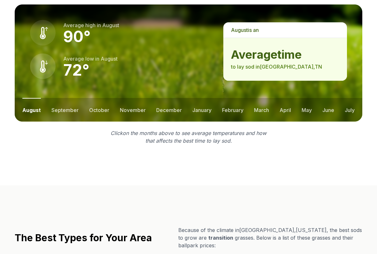
scroll to position [899, 0]
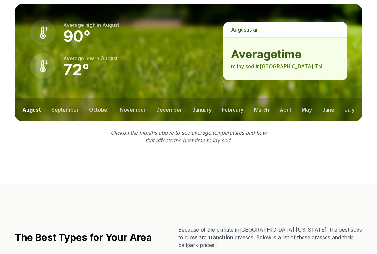
click at [305, 110] on button "may" at bounding box center [306, 110] width 10 height 24
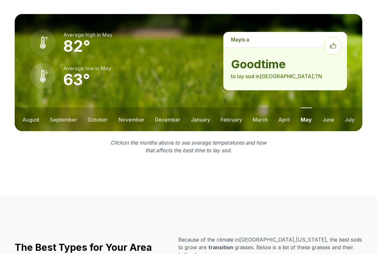
scroll to position [879, 0]
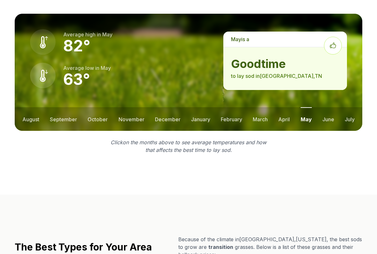
click at [288, 119] on button "april" at bounding box center [283, 119] width 11 height 24
click at [262, 118] on button "march" at bounding box center [260, 119] width 15 height 24
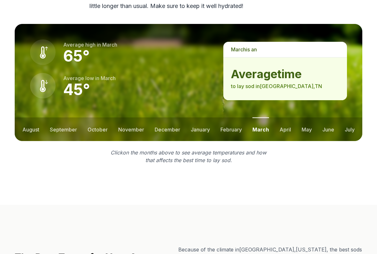
click at [237, 128] on button "february" at bounding box center [230, 129] width 21 height 24
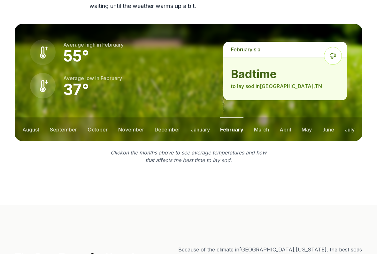
click at [204, 127] on button "january" at bounding box center [200, 129] width 19 height 24
click at [168, 129] on button "december" at bounding box center [167, 129] width 26 height 24
click at [262, 129] on button "march" at bounding box center [260, 129] width 15 height 24
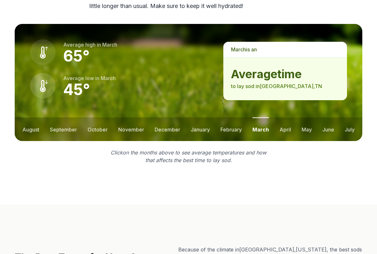
click at [288, 130] on button "april" at bounding box center [284, 129] width 11 height 24
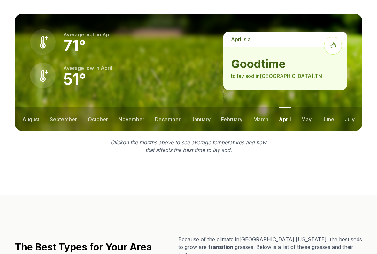
click at [284, 118] on button "april" at bounding box center [285, 119] width 12 height 24
click at [304, 120] on button "may" at bounding box center [306, 119] width 10 height 24
click at [326, 120] on button "june" at bounding box center [328, 119] width 12 height 24
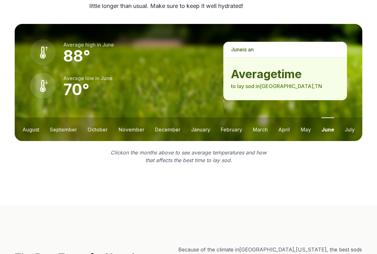
click at [348, 130] on button "july" at bounding box center [349, 129] width 10 height 24
click at [30, 127] on button "august" at bounding box center [30, 129] width 17 height 24
click at [65, 127] on button "september" at bounding box center [64, 129] width 27 height 24
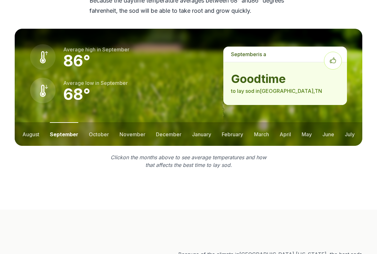
scroll to position [864, 0]
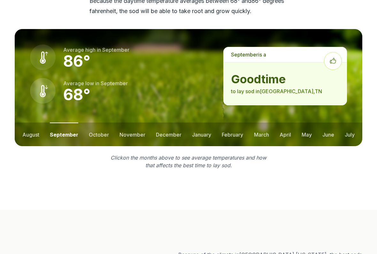
click at [97, 135] on button "october" at bounding box center [99, 135] width 20 height 24
click at [136, 133] on button "november" at bounding box center [132, 135] width 26 height 24
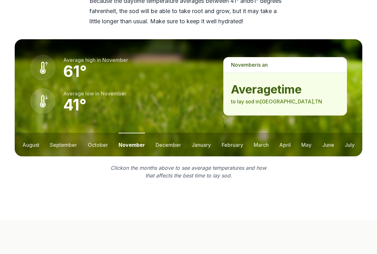
click at [29, 140] on button "august" at bounding box center [30, 145] width 17 height 24
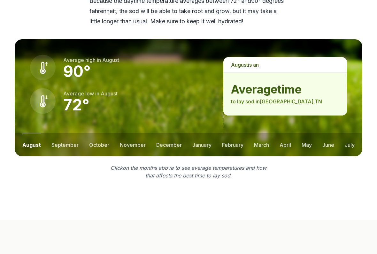
click at [286, 144] on button "april" at bounding box center [284, 145] width 11 height 24
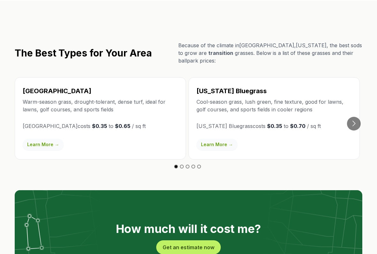
scroll to position [1074, 0]
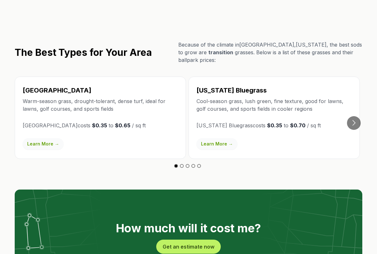
click at [355, 117] on button "Go to next slide" at bounding box center [354, 123] width 14 height 14
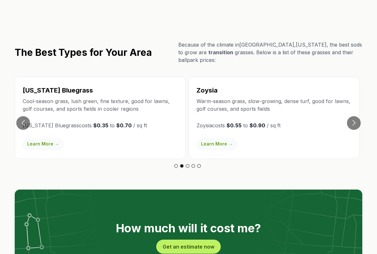
click at [355, 116] on button "Go to next slide" at bounding box center [354, 123] width 14 height 14
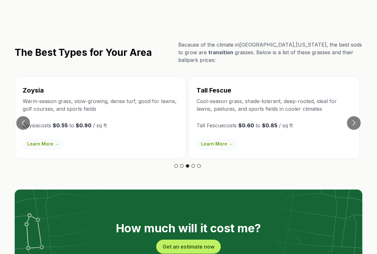
click at [354, 116] on button "Go to next slide" at bounding box center [354, 123] width 14 height 14
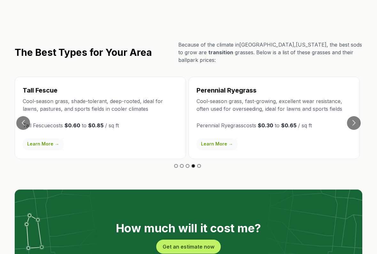
click at [354, 117] on button "Go to next slide" at bounding box center [354, 123] width 14 height 14
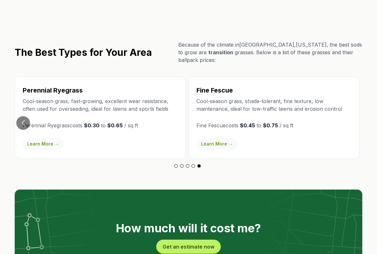
click at [25, 116] on button "Go to previous slide" at bounding box center [23, 123] width 14 height 14
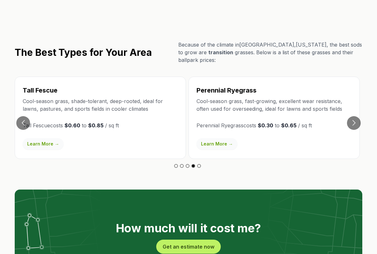
click at [24, 116] on button "Go to previous slide" at bounding box center [23, 123] width 14 height 14
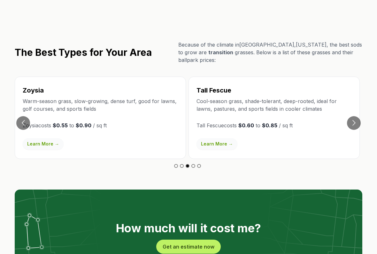
click at [29, 116] on button "Go to previous slide" at bounding box center [23, 123] width 14 height 14
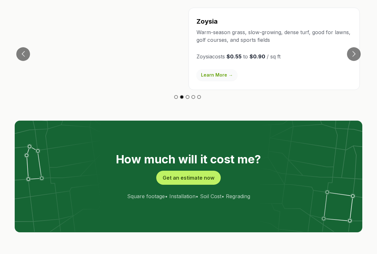
scroll to position [1143, 0]
